Goal: Navigation & Orientation: Find specific page/section

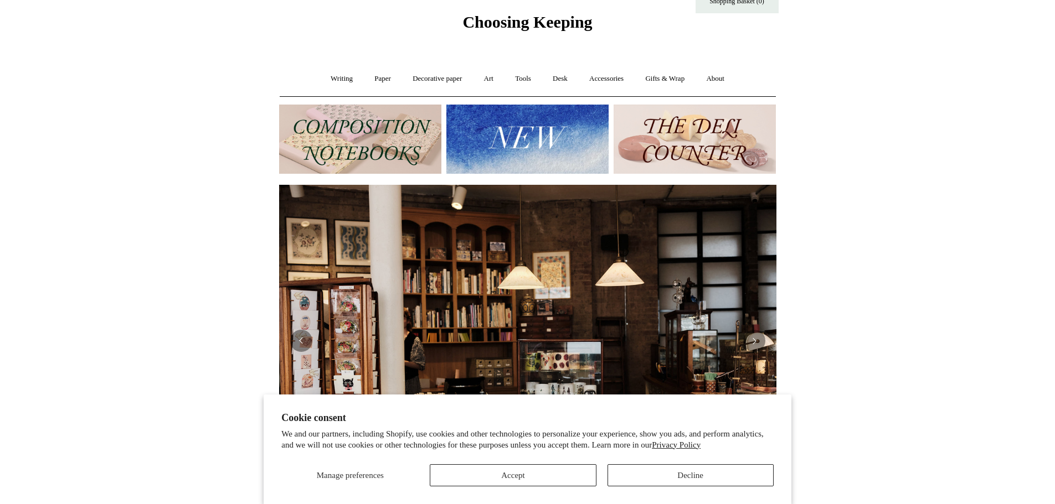
scroll to position [55, 0]
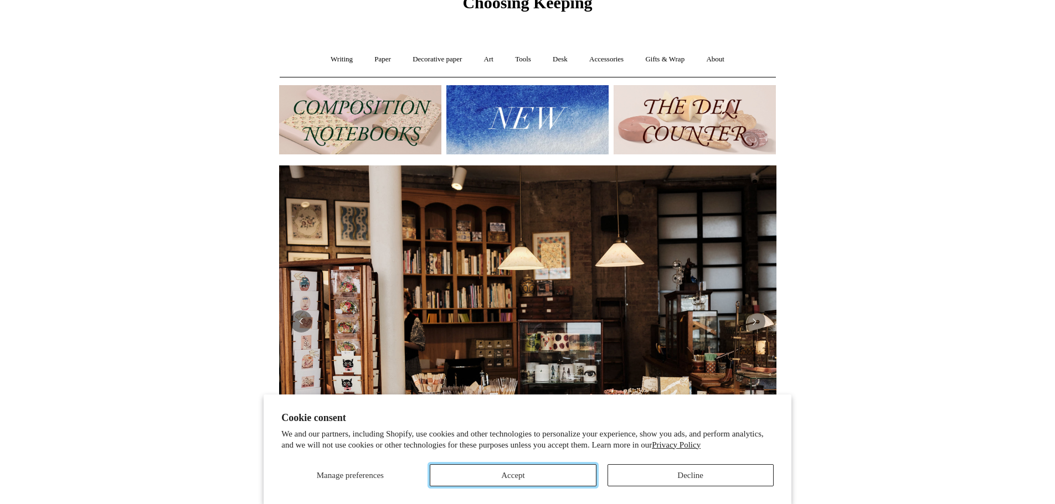
click at [538, 472] on button "Accept" at bounding box center [513, 476] width 166 height 22
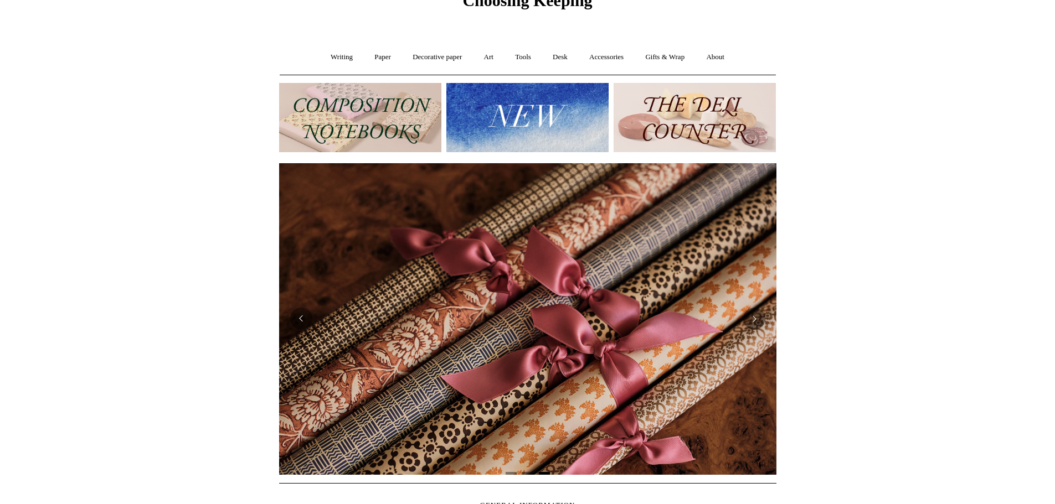
scroll to position [0, 0]
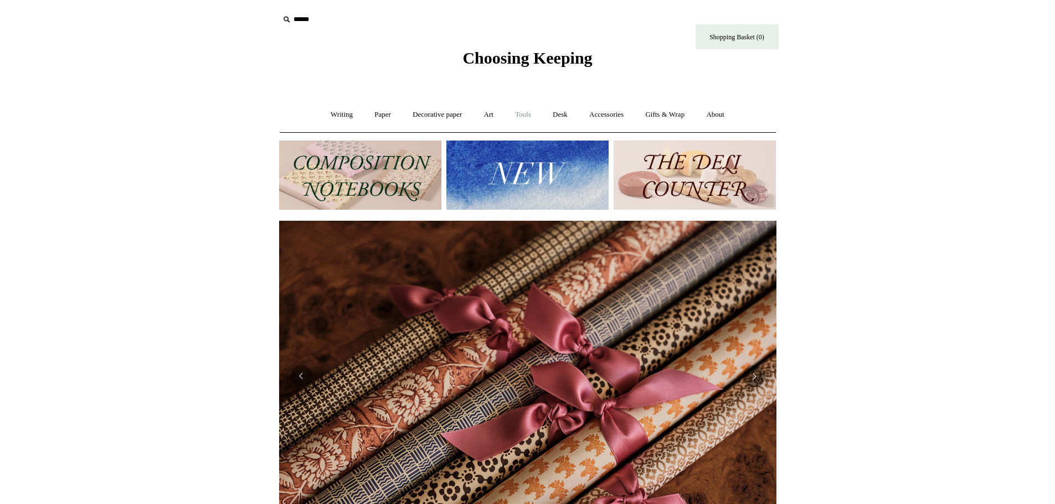
click at [525, 116] on link "Tools +" at bounding box center [523, 114] width 36 height 29
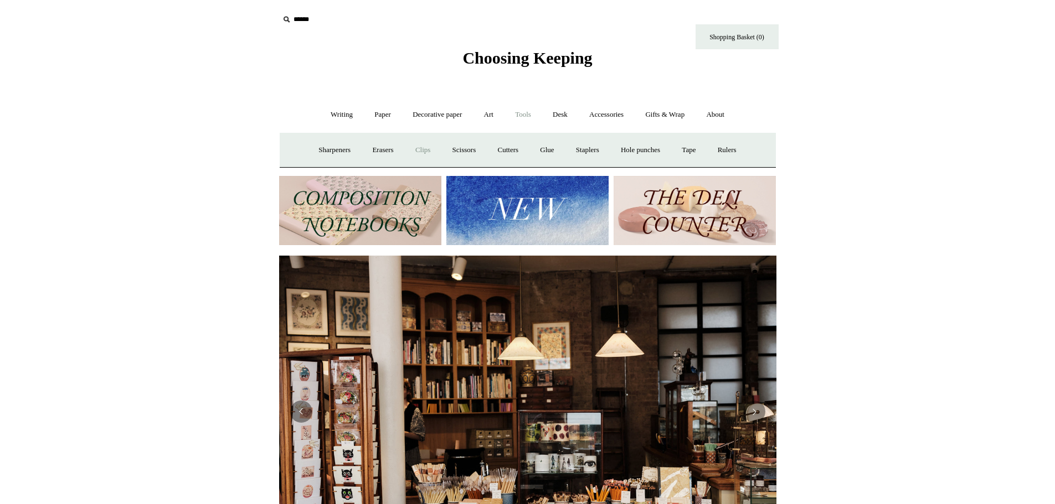
click at [417, 151] on link "Clips +" at bounding box center [422, 150] width 35 height 29
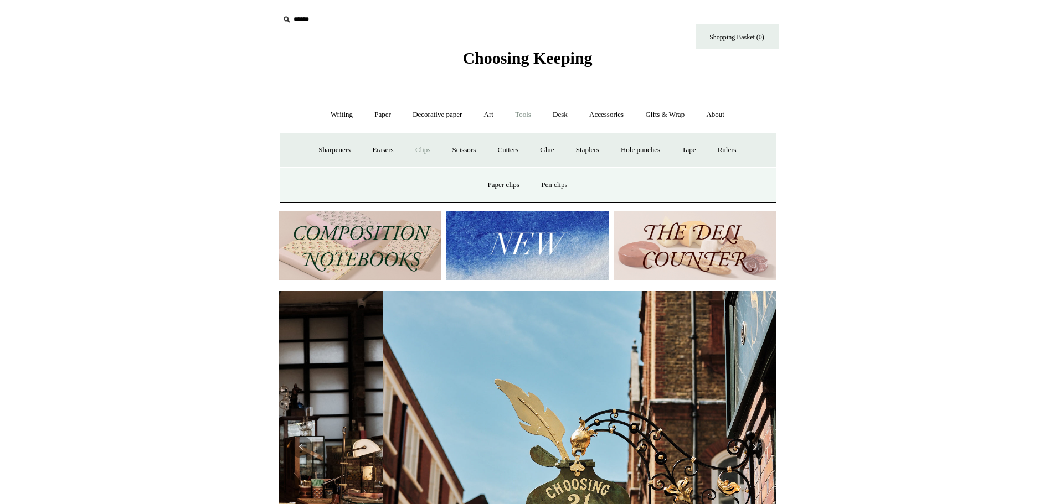
scroll to position [0, 497]
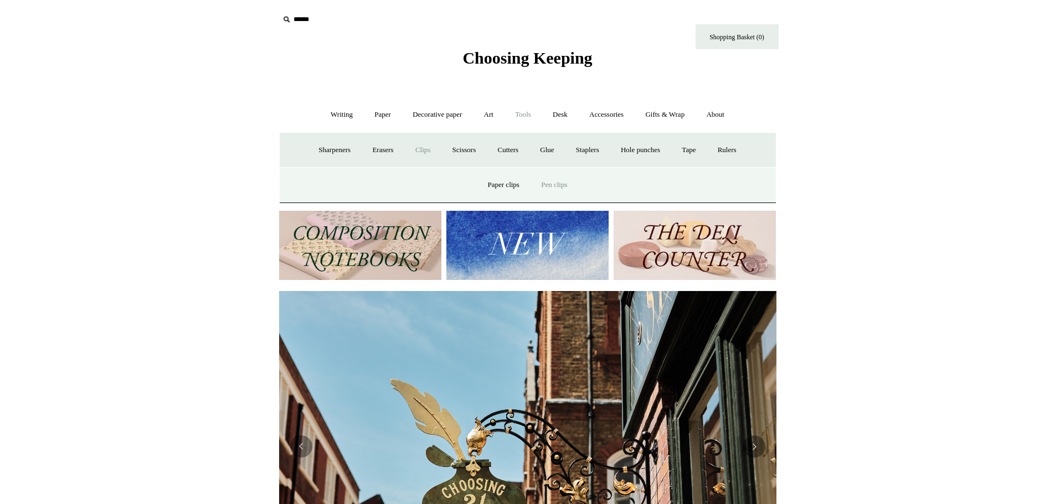
click at [556, 185] on link "Pen clips" at bounding box center [554, 185] width 46 height 29
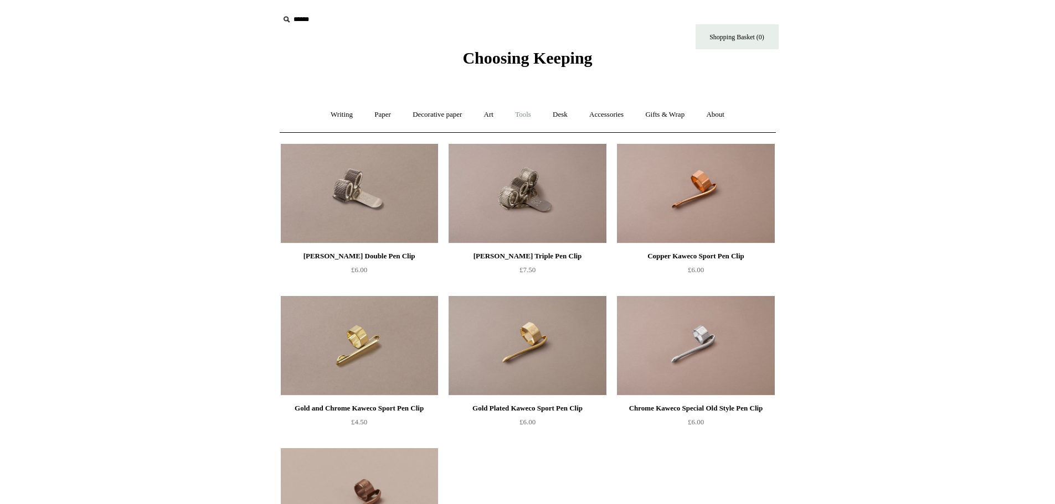
click at [527, 115] on link "Tools +" at bounding box center [523, 114] width 36 height 29
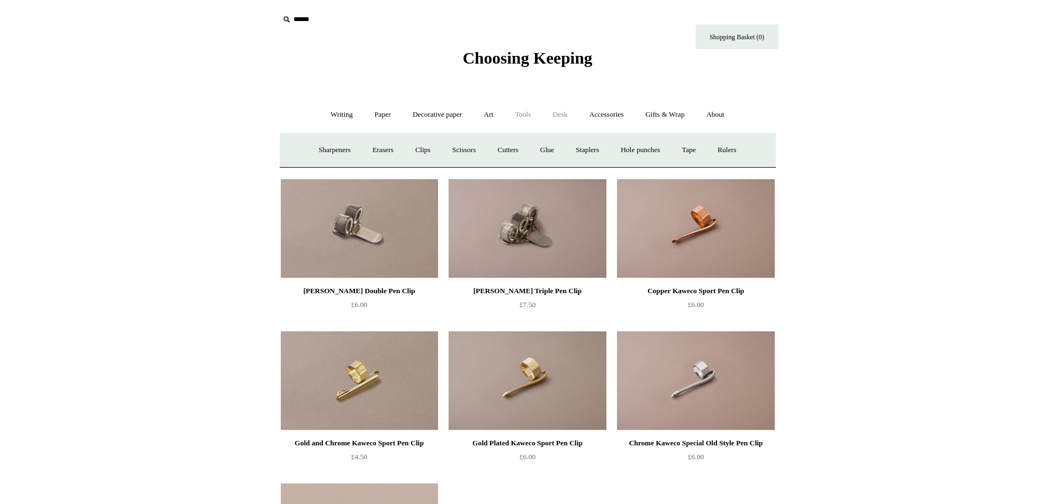
click at [566, 117] on link "Desk +" at bounding box center [560, 114] width 35 height 29
click at [582, 149] on link "Desk Accessories" at bounding box center [574, 150] width 70 height 29
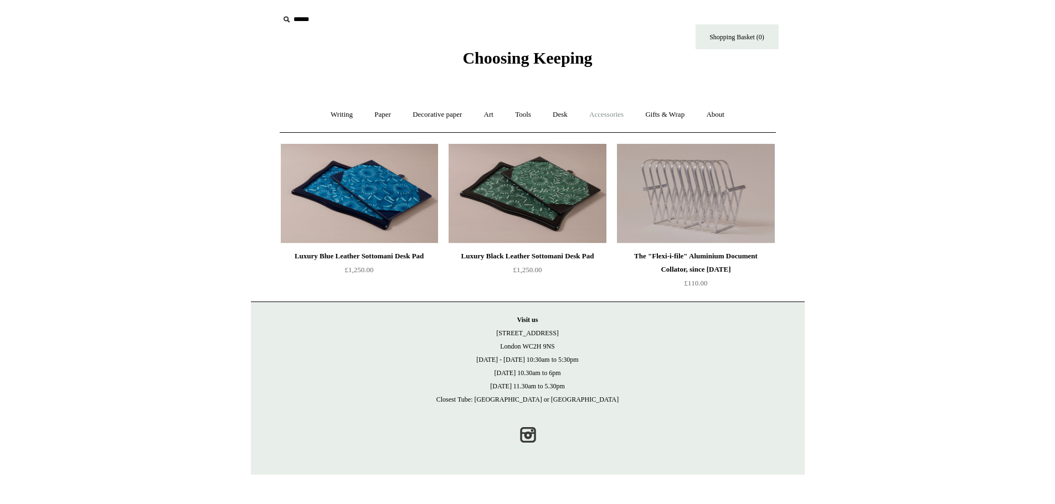
click at [608, 118] on link "Accessories +" at bounding box center [606, 114] width 54 height 29
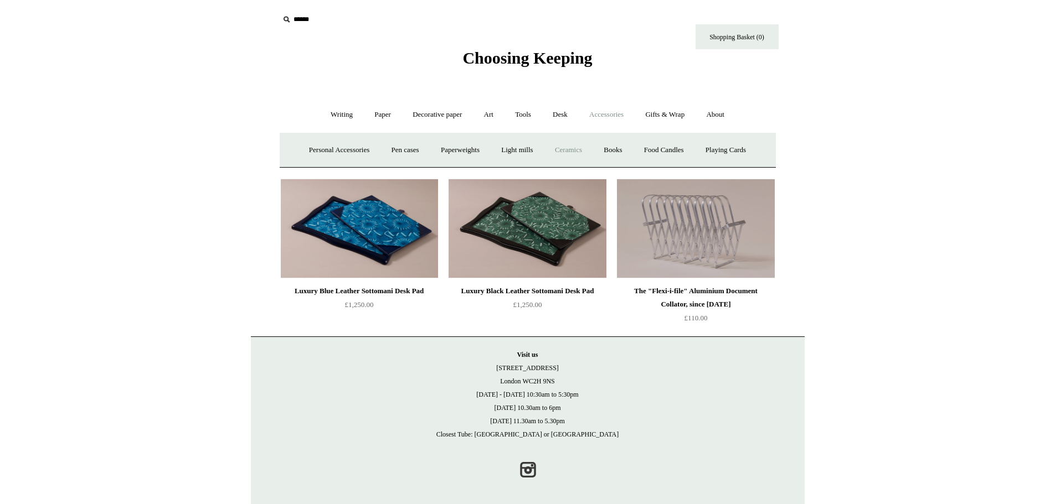
click at [570, 149] on link "Ceramics +" at bounding box center [568, 150] width 47 height 29
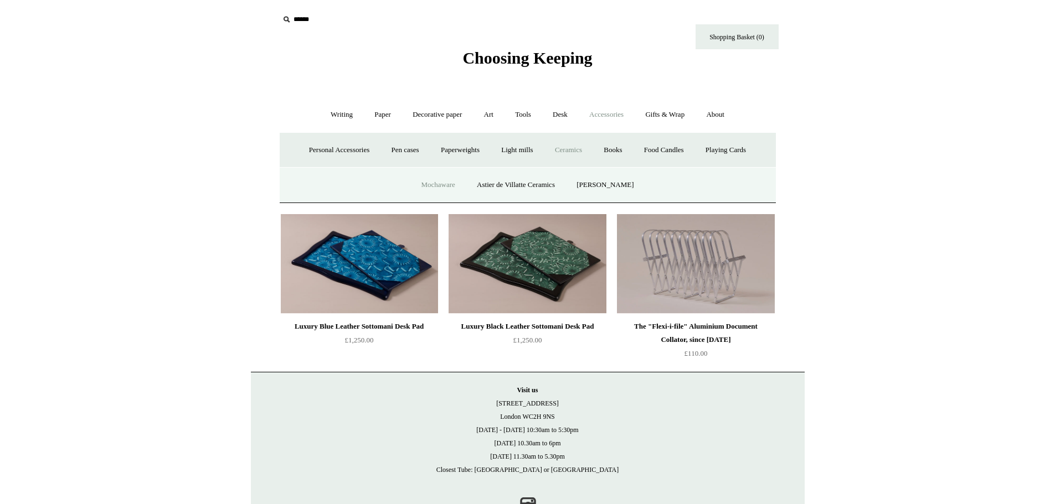
click at [444, 184] on link "Mochaware" at bounding box center [438, 185] width 54 height 29
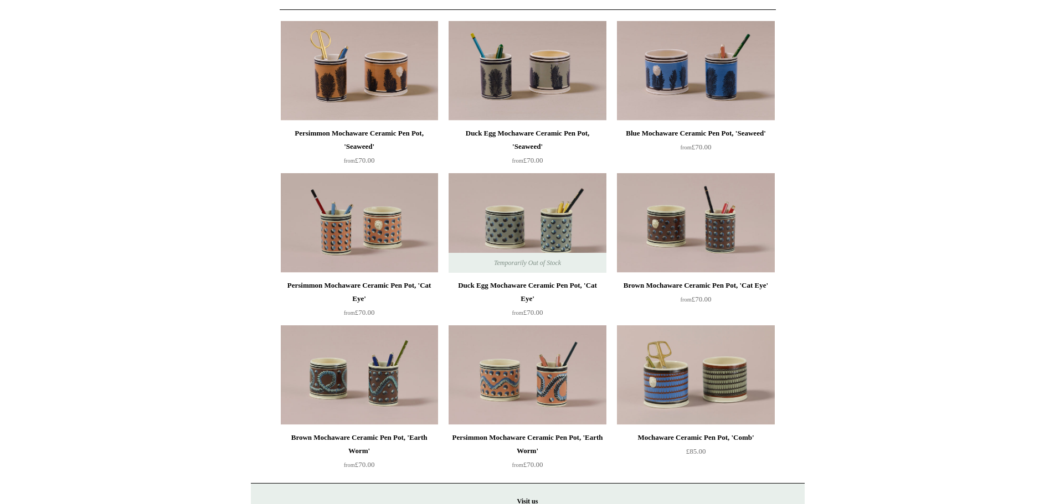
scroll to position [166, 0]
